Goal: Information Seeking & Learning: Learn about a topic

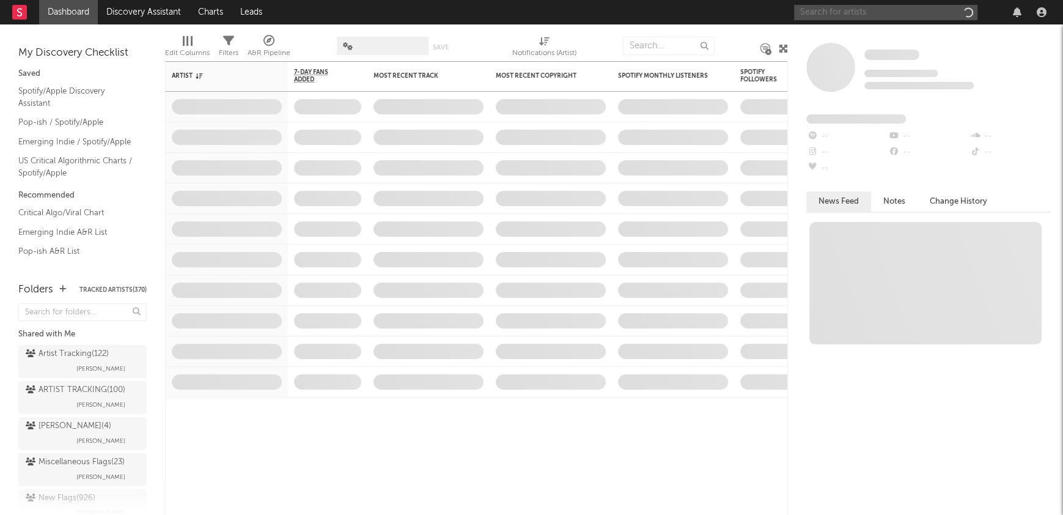
click at [821, 17] on input "text" at bounding box center [885, 12] width 183 height 15
type input "fakemink"
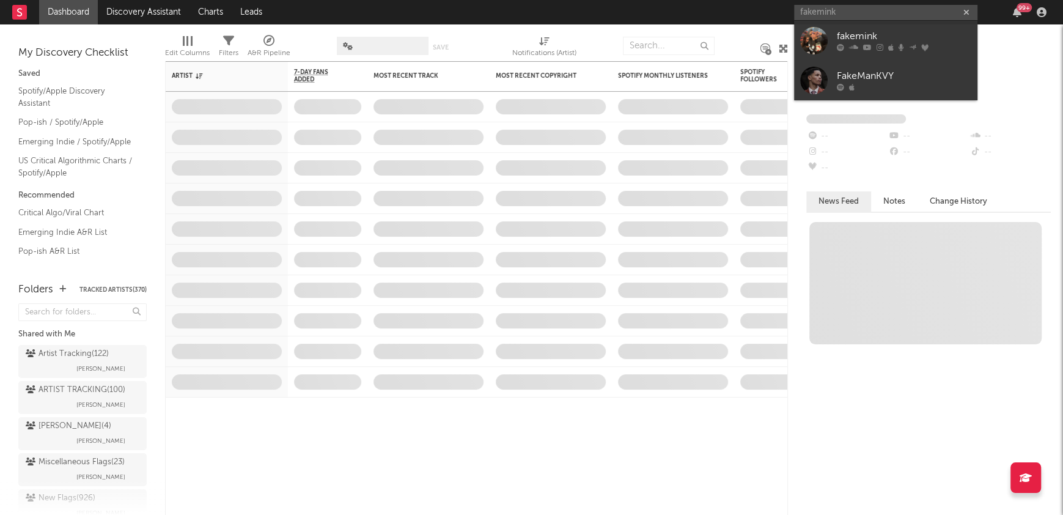
click at [850, 34] on div "fakemink" at bounding box center [904, 36] width 134 height 15
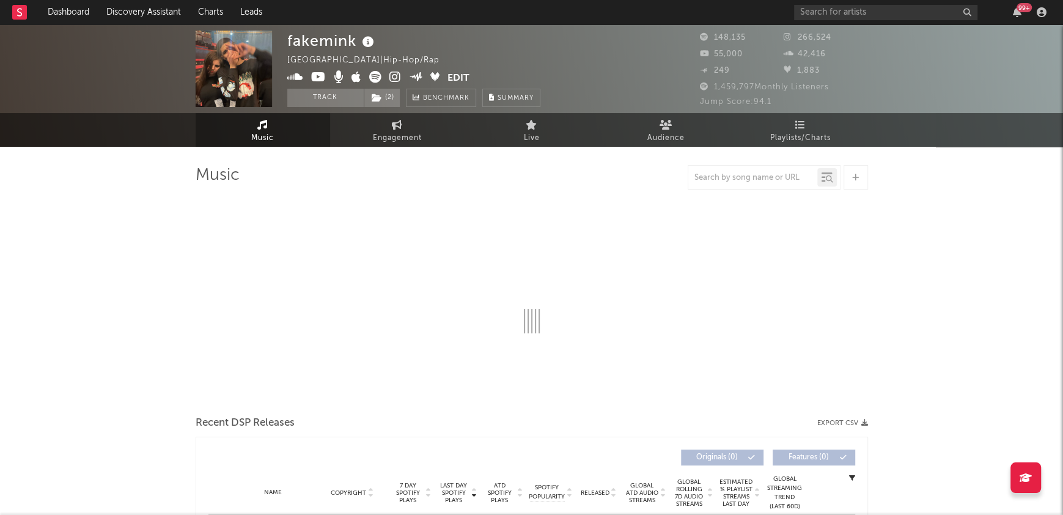
select select "6m"
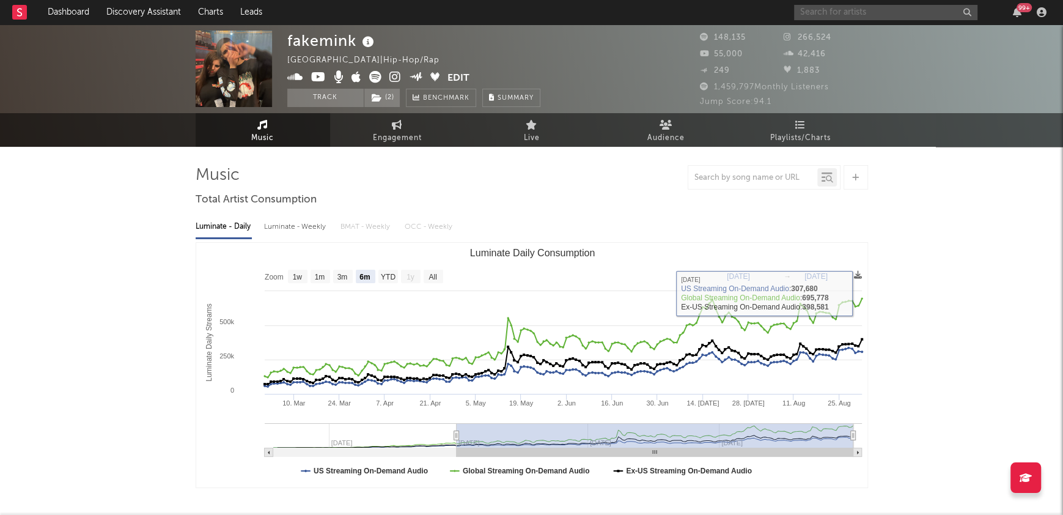
click at [827, 12] on input "text" at bounding box center [885, 12] width 183 height 15
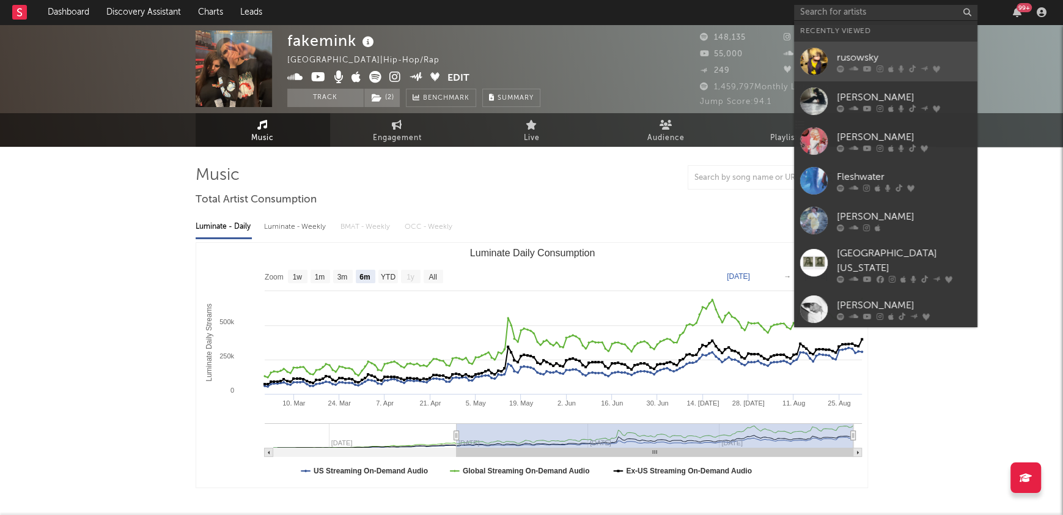
click at [852, 51] on div "rusowsky" at bounding box center [904, 57] width 134 height 15
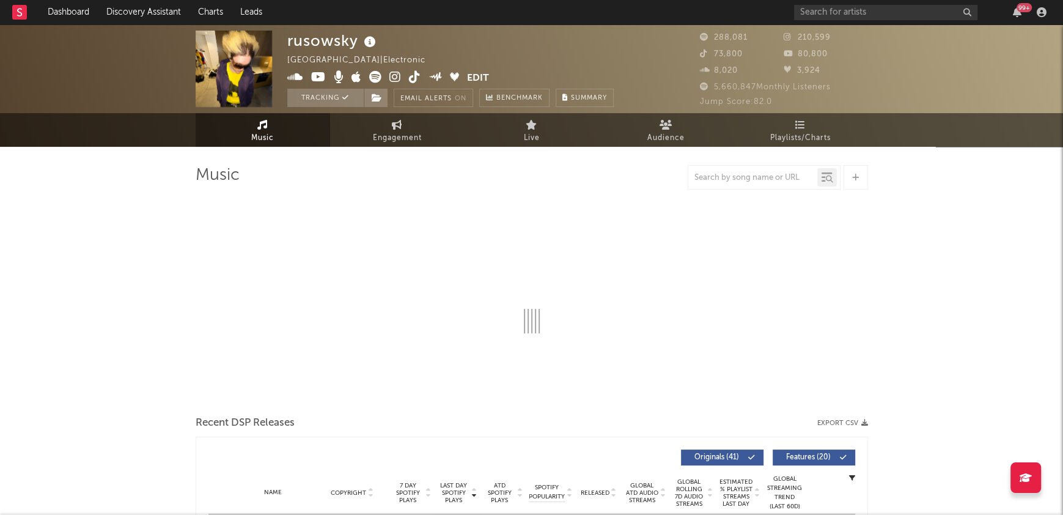
select select "6m"
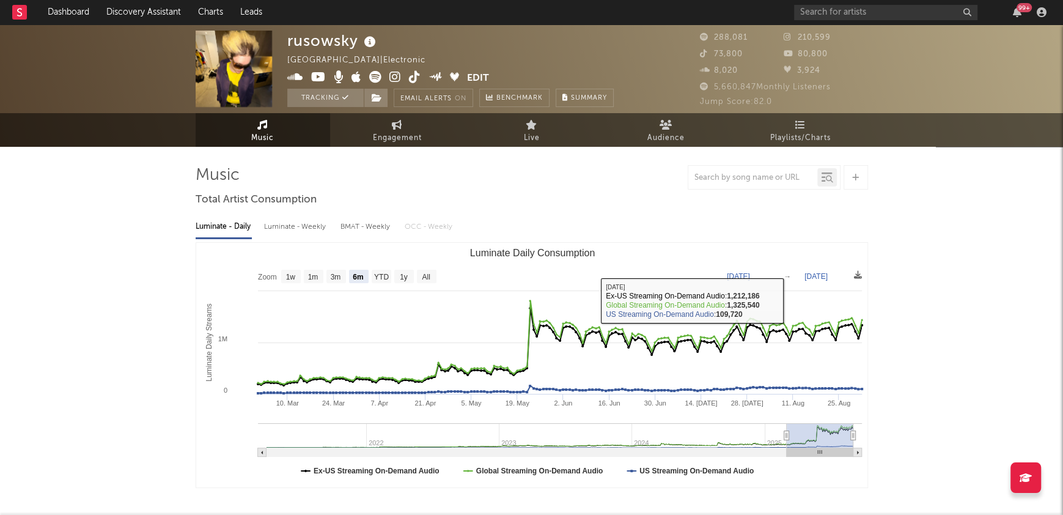
click at [310, 226] on div "Luminate - Weekly" at bounding box center [296, 226] width 64 height 21
select select "6m"
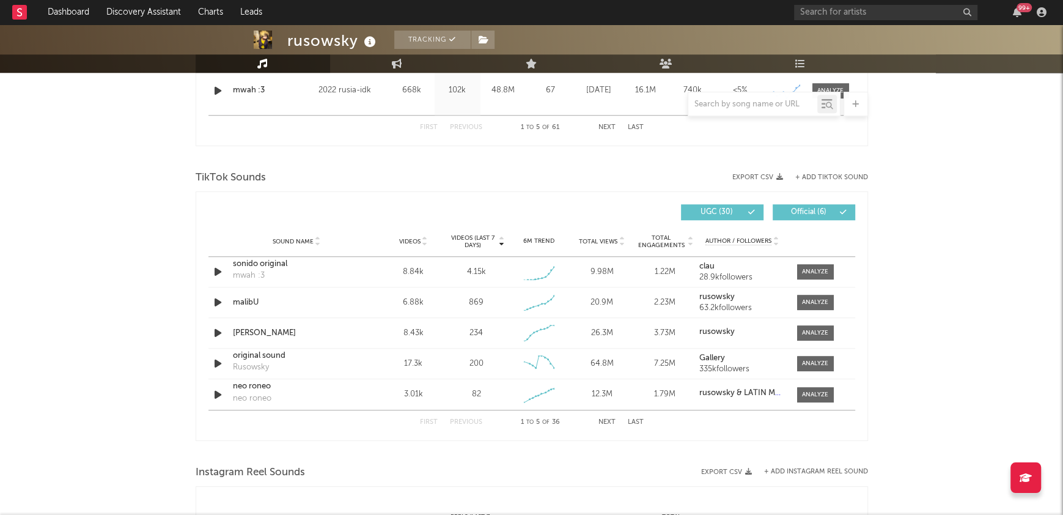
scroll to position [750, 0]
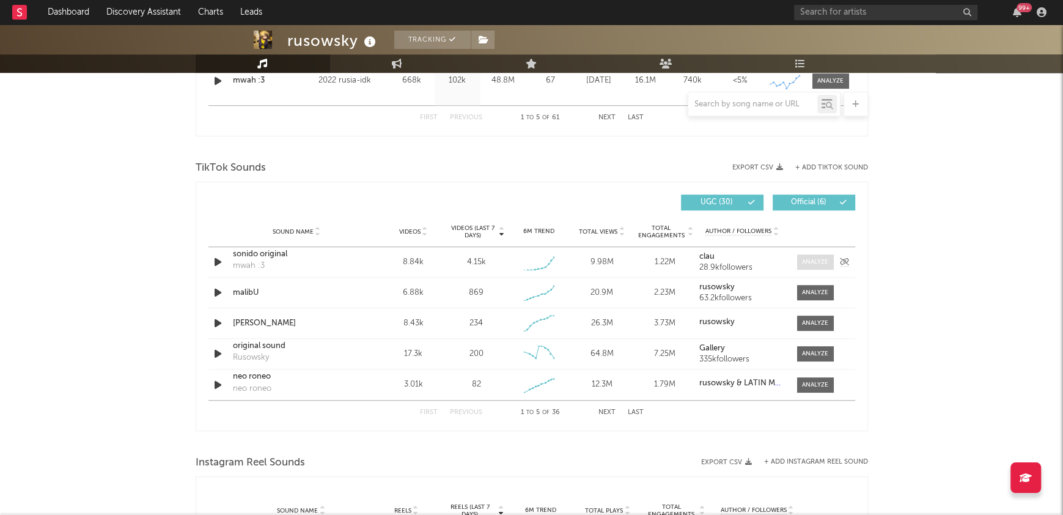
click at [813, 265] on span at bounding box center [815, 261] width 37 height 15
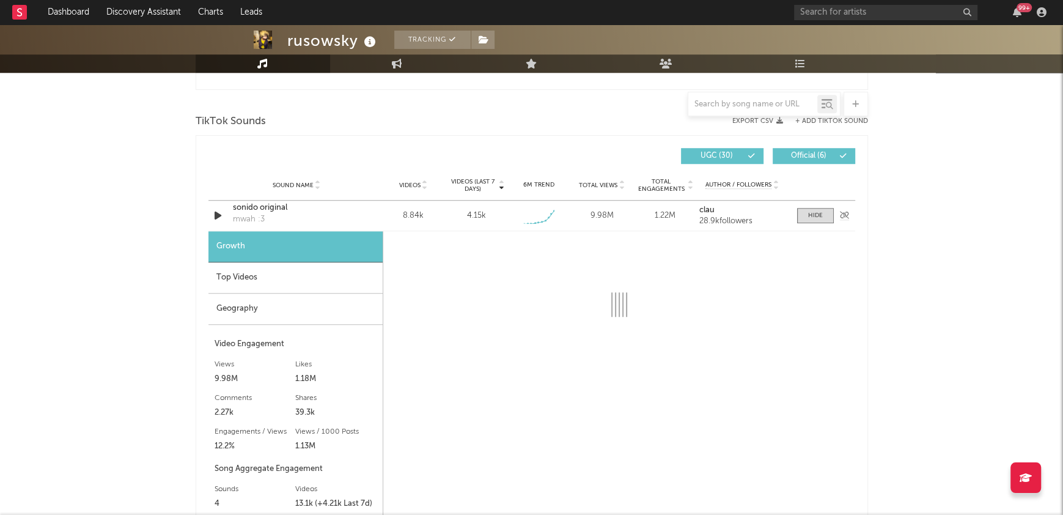
scroll to position [872, 0]
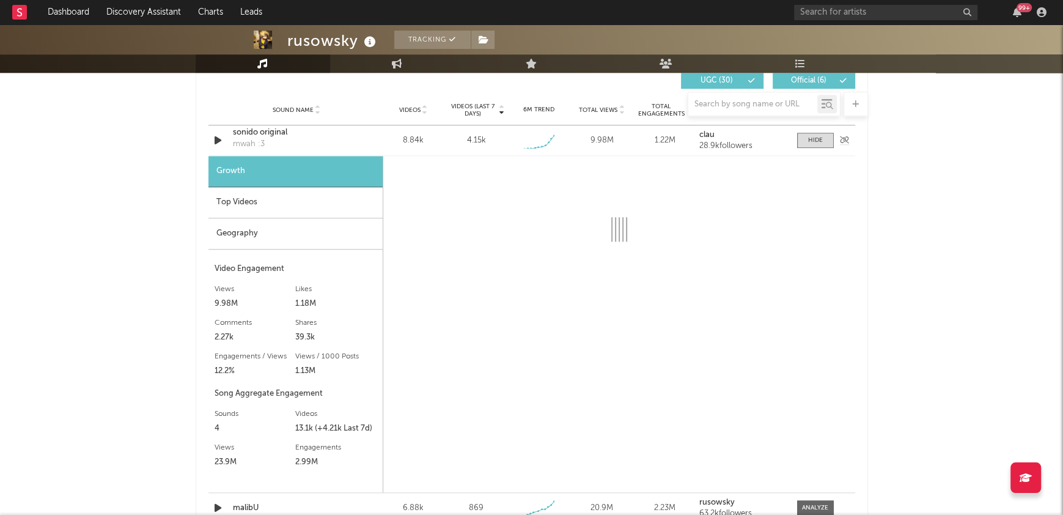
select select "1w"
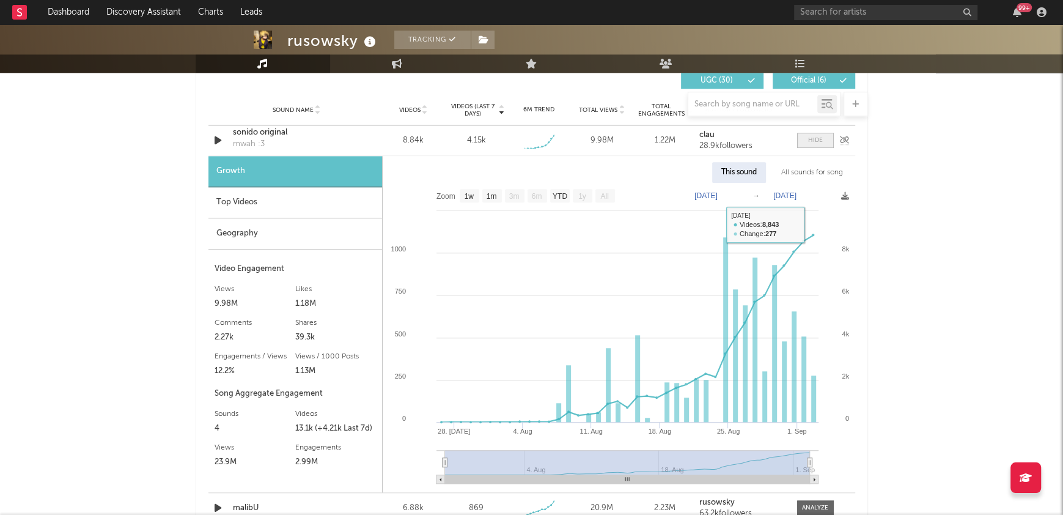
click at [814, 141] on div at bounding box center [815, 140] width 15 height 9
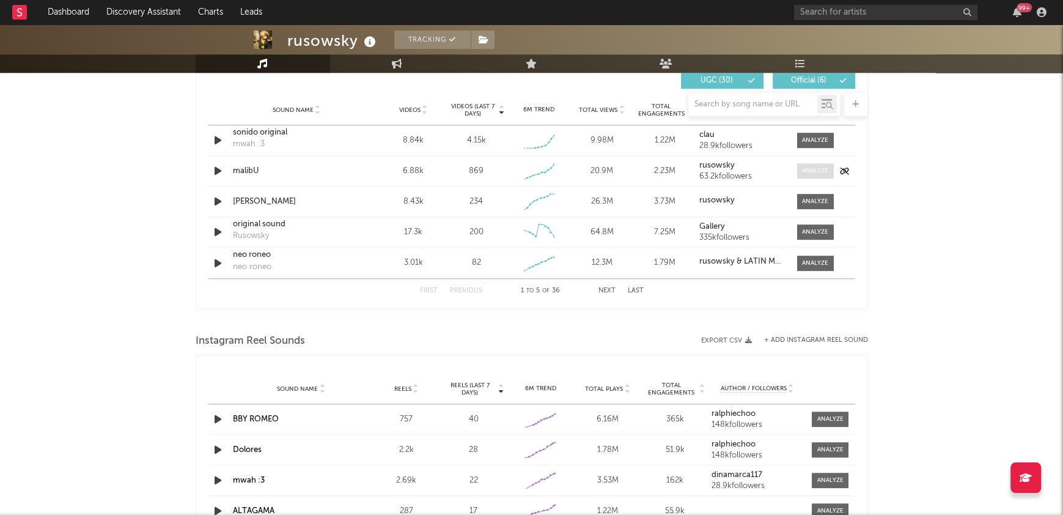
click at [812, 173] on div at bounding box center [815, 170] width 26 height 9
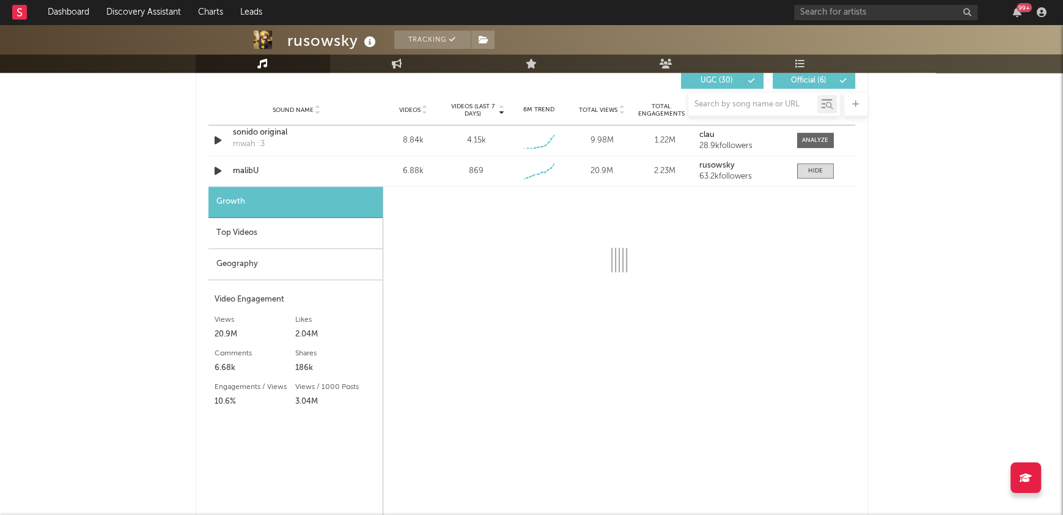
select select "1w"
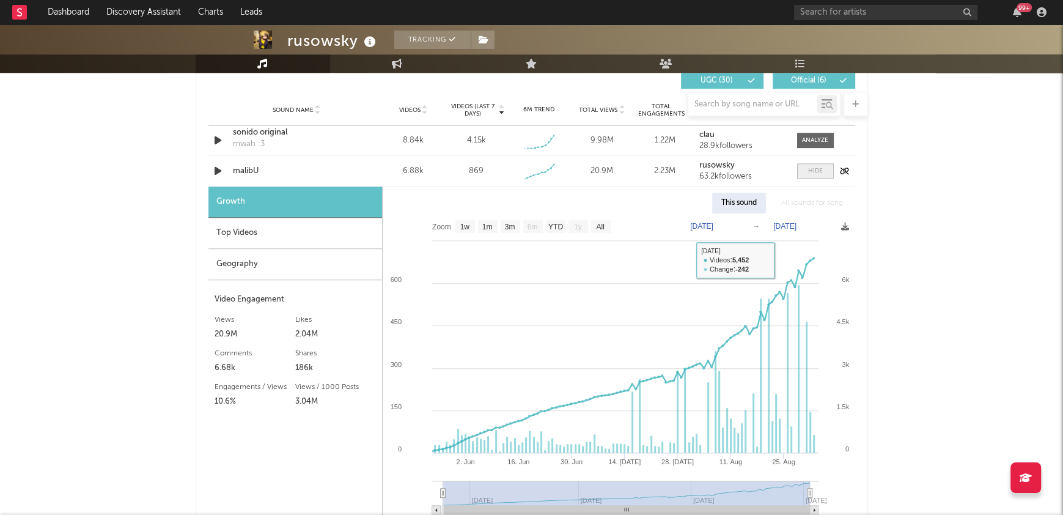
click at [815, 171] on div at bounding box center [815, 170] width 15 height 9
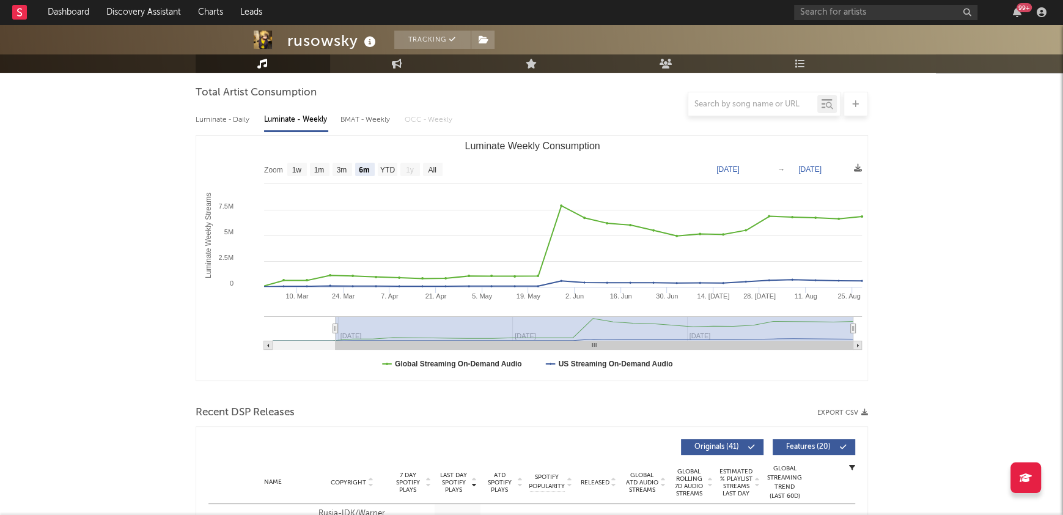
scroll to position [0, 0]
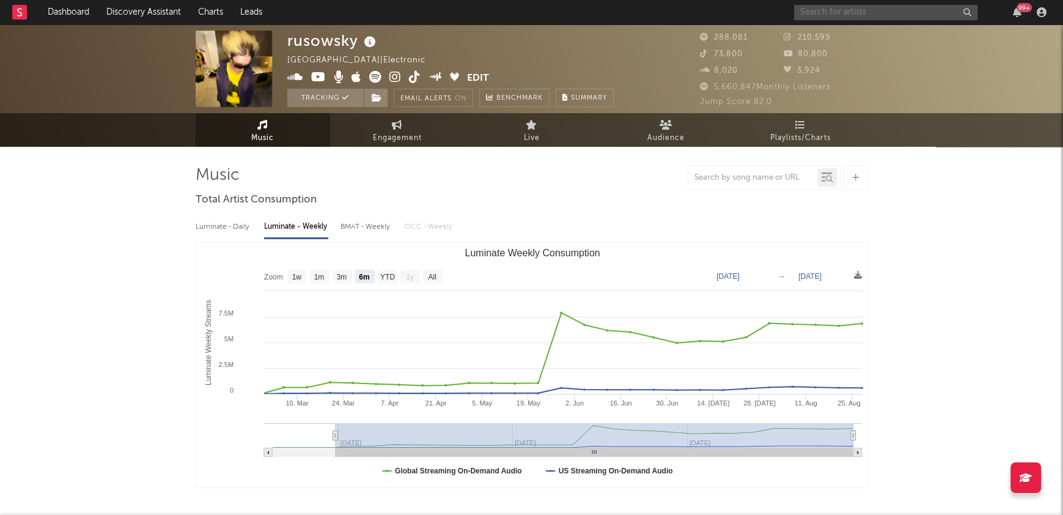
click at [839, 16] on input "text" at bounding box center [885, 12] width 183 height 15
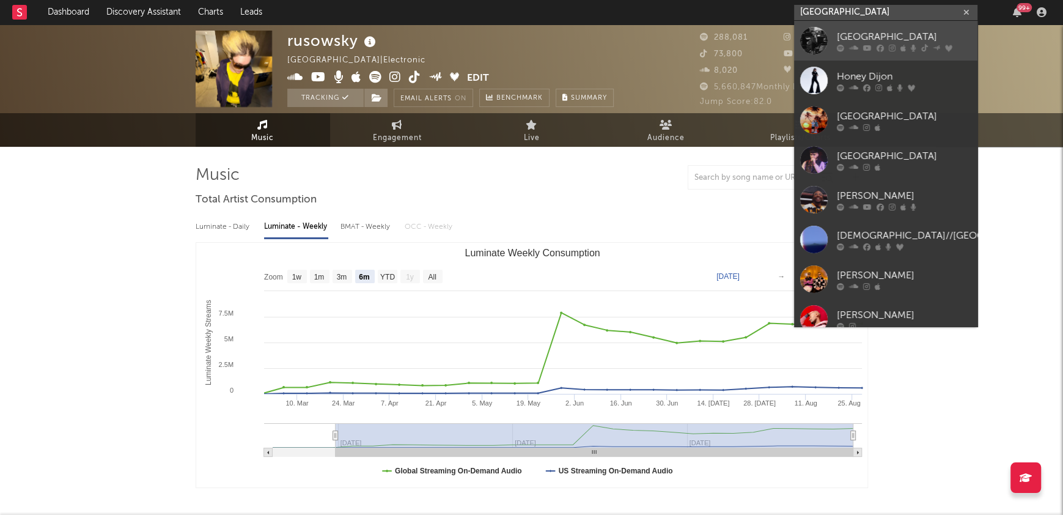
type input "[GEOGRAPHIC_DATA]"
click at [863, 35] on div "[GEOGRAPHIC_DATA]" at bounding box center [904, 36] width 134 height 15
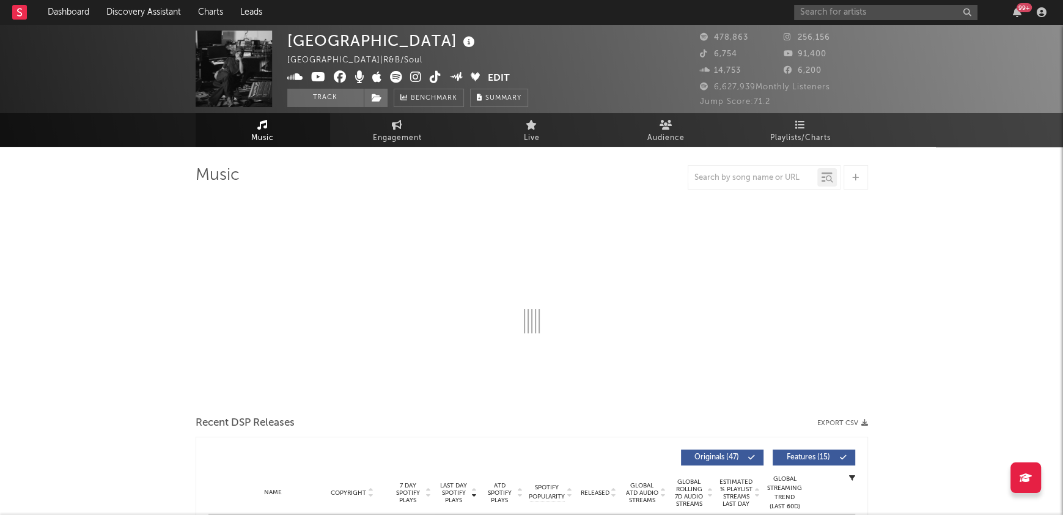
select select "6m"
